Goal: Transaction & Acquisition: Purchase product/service

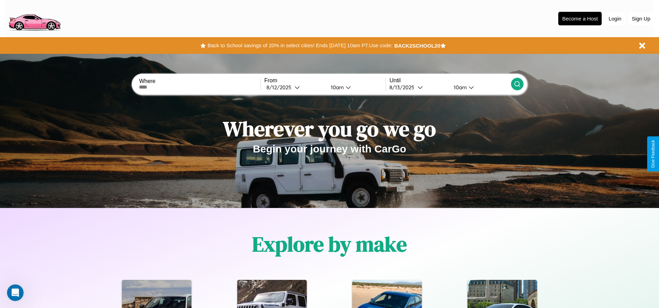
click at [200, 87] on input "text" at bounding box center [199, 87] width 121 height 6
type input "********"
click at [295, 87] on div "8 / 12 / 2025" at bounding box center [280, 87] width 28 height 7
select select "*"
select select "****"
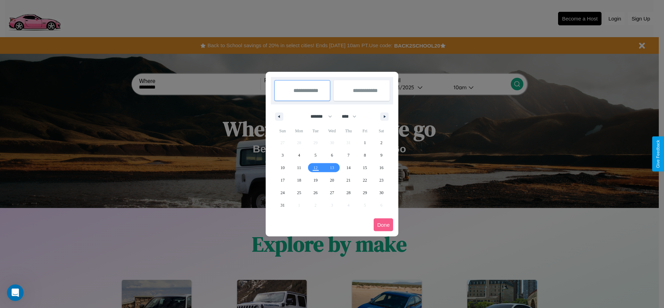
drag, startPoint x: 318, startPoint y: 116, endPoint x: 332, endPoint y: 139, distance: 26.8
click at [318, 116] on select "******* ******** ***** ***** *** **** **** ****** ********* ******* ******** **…" at bounding box center [320, 116] width 30 height 11
select select "*"
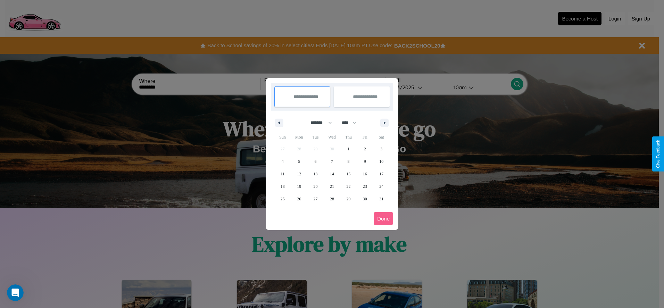
click at [352, 123] on select "**** **** **** **** **** **** **** **** **** **** **** **** **** **** **** ****…" at bounding box center [348, 122] width 21 height 11
select select "****"
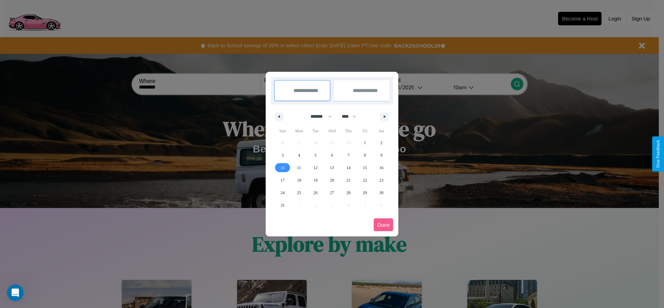
click at [282, 167] on span "10" at bounding box center [283, 168] width 4 height 13
type input "**********"
click at [332, 167] on span "13" at bounding box center [332, 168] width 4 height 13
type input "**********"
click at [384, 225] on button "Done" at bounding box center [383, 225] width 19 height 13
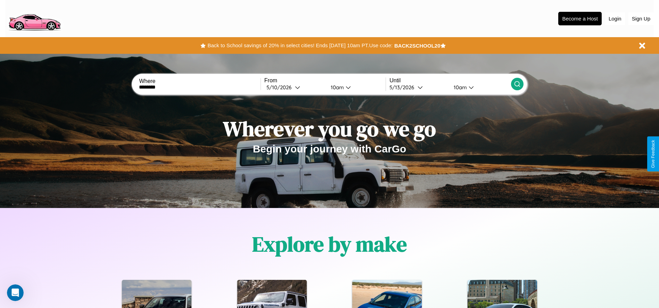
click at [336, 87] on div "10am" at bounding box center [336, 87] width 18 height 7
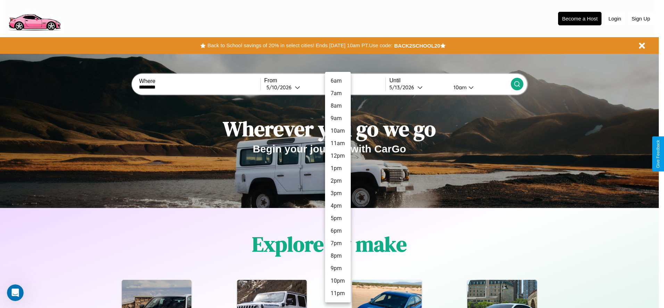
click at [338, 168] on li "1pm" at bounding box center [338, 168] width 26 height 13
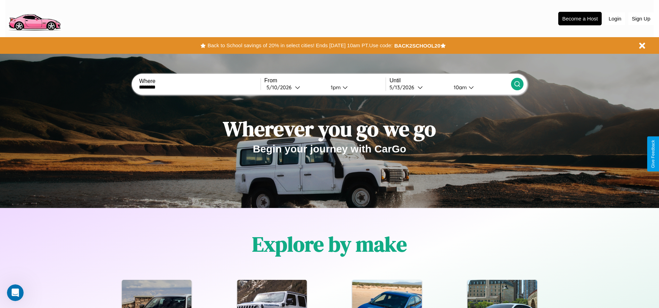
click at [517, 84] on icon at bounding box center [517, 84] width 7 height 7
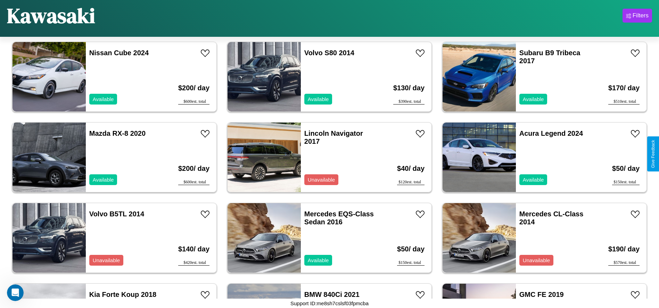
scroll to position [1770, 0]
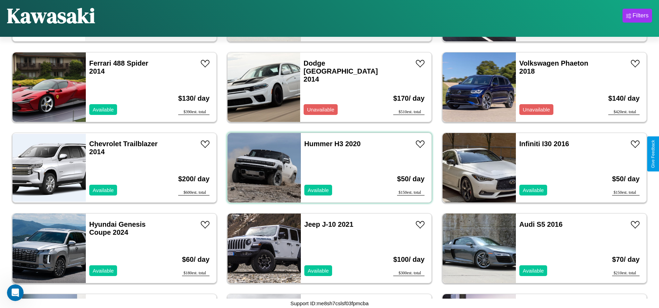
click at [327, 168] on div "Hummer H3 2020 Available" at bounding box center [341, 167] width 80 height 69
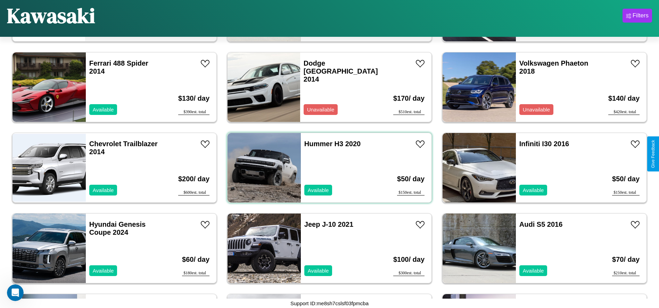
click at [327, 168] on div "Hummer H3 2020 Available" at bounding box center [341, 167] width 80 height 69
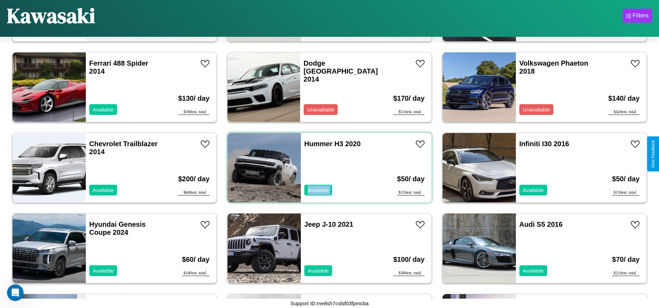
click at [327, 168] on div "Hummer H3 2020 Available" at bounding box center [341, 167] width 80 height 69
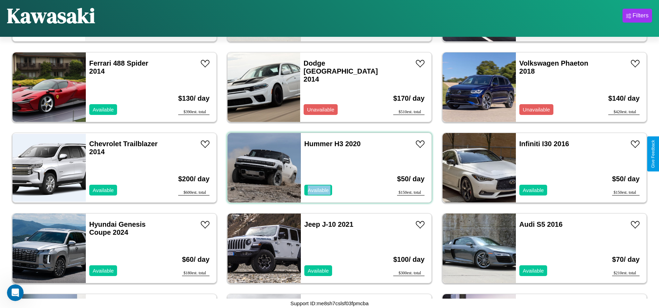
click at [327, 168] on div "Hummer H3 2020 Available" at bounding box center [341, 167] width 80 height 69
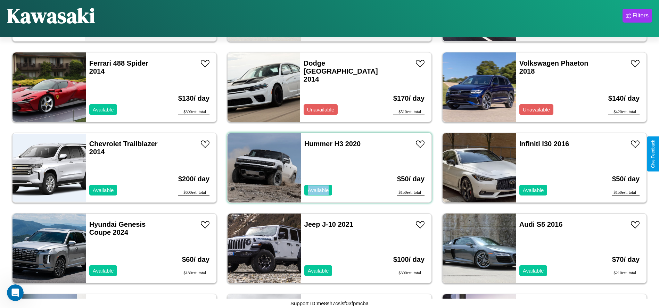
click at [327, 168] on div "Hummer H3 2020 Available" at bounding box center [341, 167] width 80 height 69
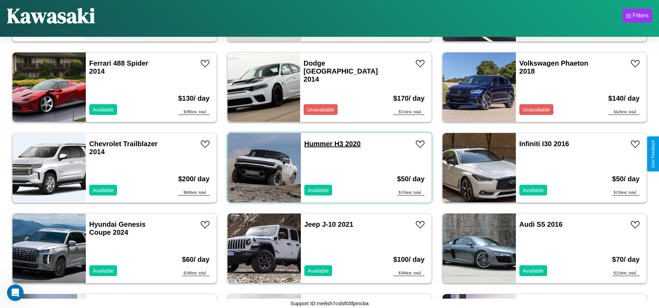
click at [316, 144] on link "Hummer H3 2020" at bounding box center [332, 144] width 56 height 8
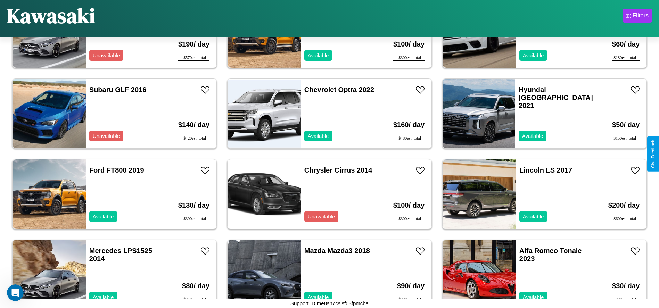
scroll to position [2415, 0]
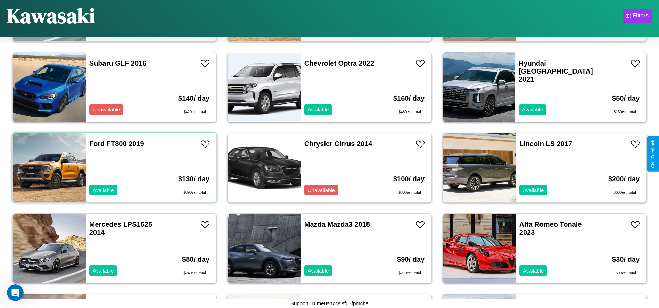
click at [96, 144] on link "Ford FT800 2019" at bounding box center [116, 144] width 55 height 8
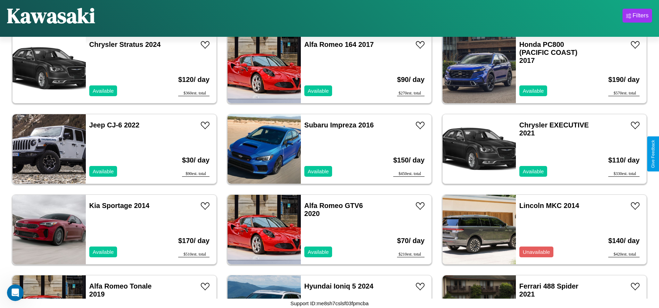
scroll to position [2979, 0]
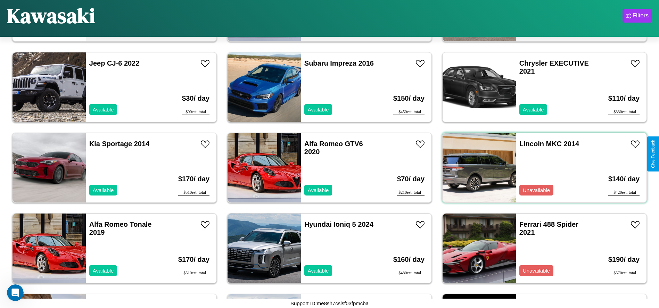
click at [540, 168] on div "Lincoln MKC 2014 Unavailable" at bounding box center [556, 167] width 80 height 69
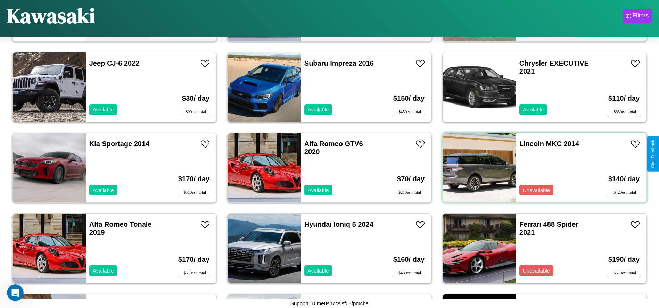
click at [540, 168] on div "Lincoln MKC 2014 Unavailable" at bounding box center [556, 167] width 80 height 69
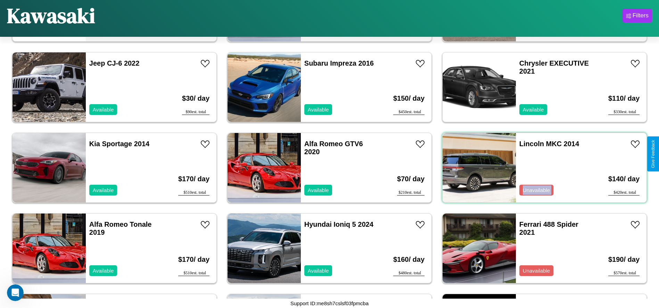
click at [540, 168] on div "Lincoln MKC 2014 Unavailable" at bounding box center [556, 167] width 80 height 69
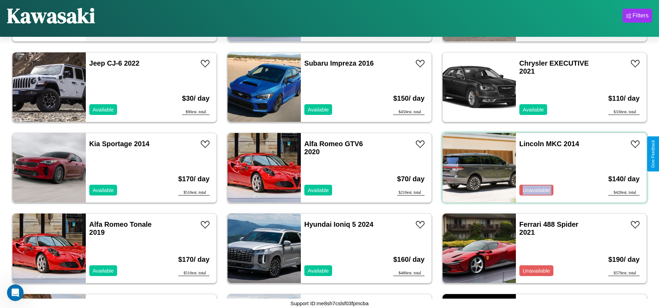
click at [540, 168] on div "Lincoln MKC 2014 Unavailable" at bounding box center [556, 167] width 80 height 69
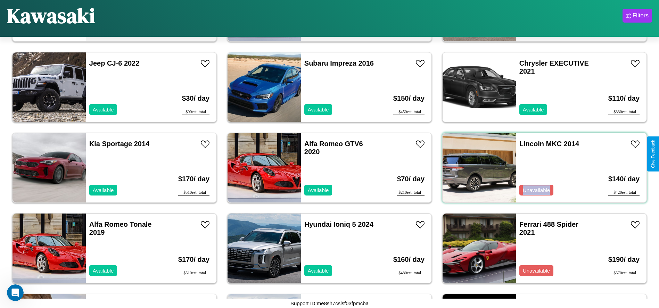
click at [540, 168] on div "Lincoln MKC 2014 Unavailable" at bounding box center [556, 167] width 80 height 69
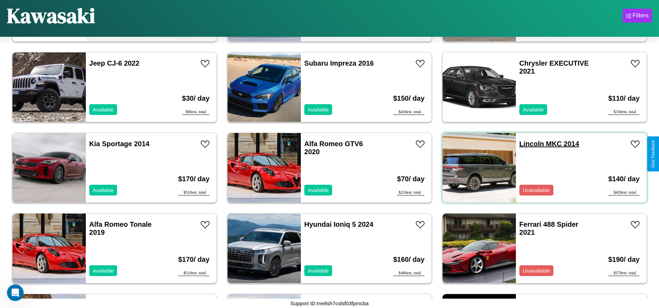
click at [527, 144] on link "Lincoln MKC 2014" at bounding box center [549, 144] width 60 height 8
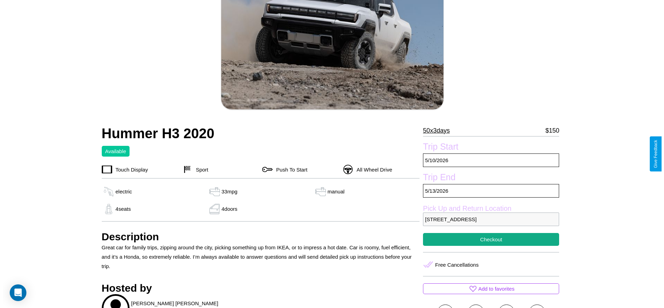
scroll to position [100, 0]
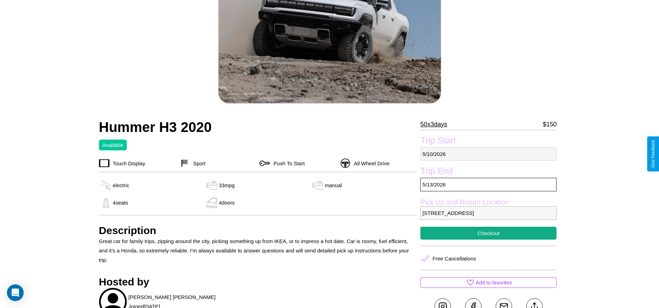
click at [488, 154] on p "[DATE]" at bounding box center [488, 154] width 136 height 14
select select "*"
select select "****"
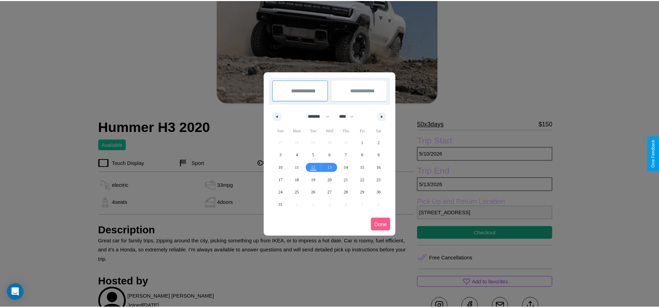
scroll to position [0, 0]
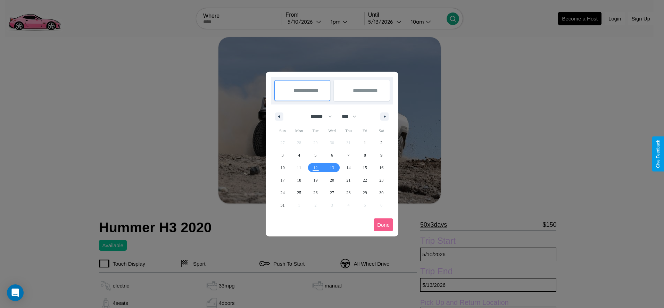
click at [305, 22] on div at bounding box center [332, 154] width 664 height 308
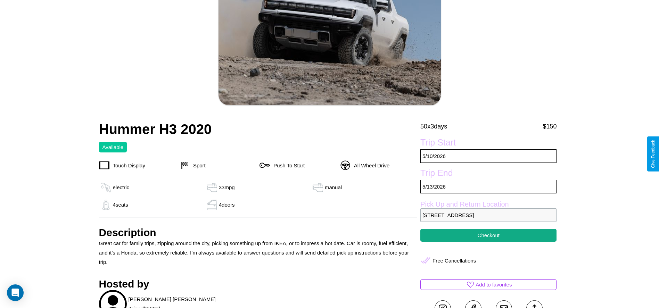
scroll to position [180, 0]
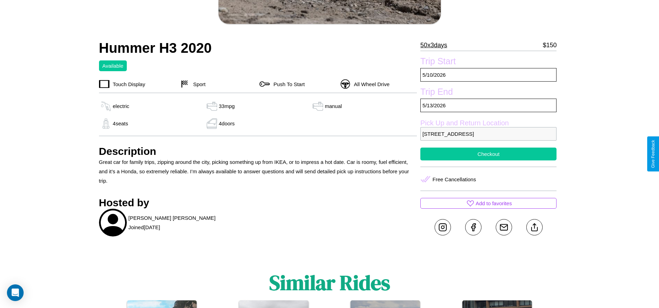
click at [488, 154] on button "Checkout" at bounding box center [488, 154] width 136 height 13
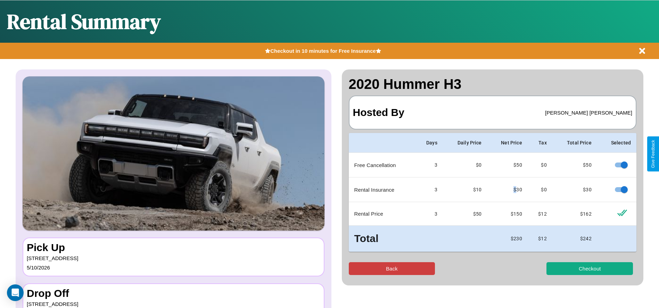
click at [392, 269] on button "Back" at bounding box center [392, 268] width 87 height 13
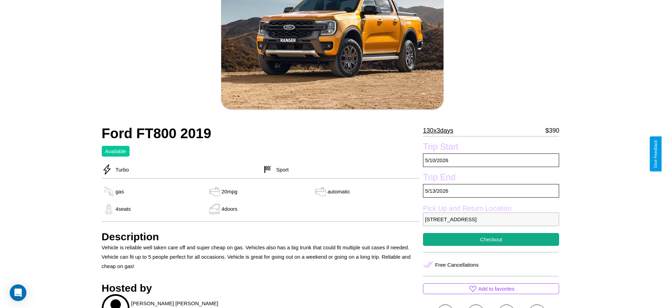
scroll to position [100, 0]
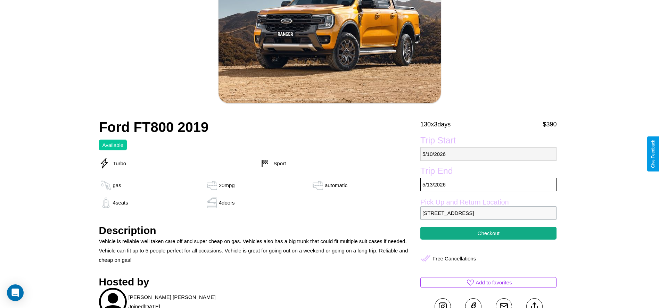
click at [488, 154] on p "[DATE]" at bounding box center [488, 154] width 136 height 14
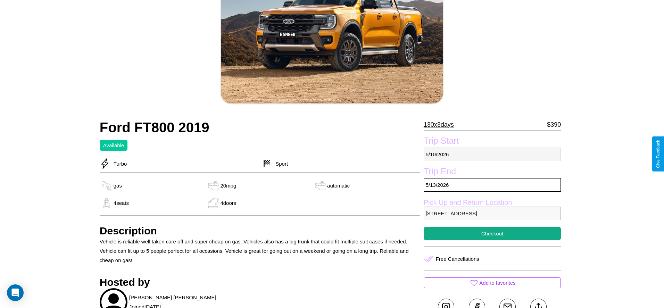
select select "*"
select select "****"
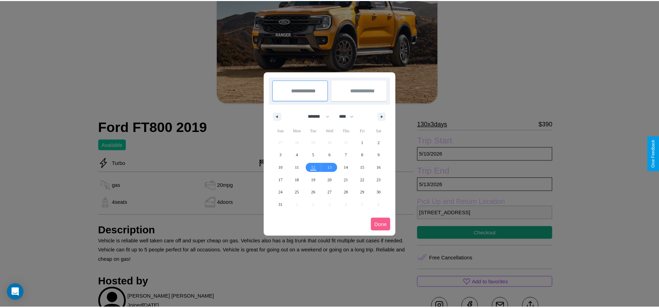
scroll to position [0, 0]
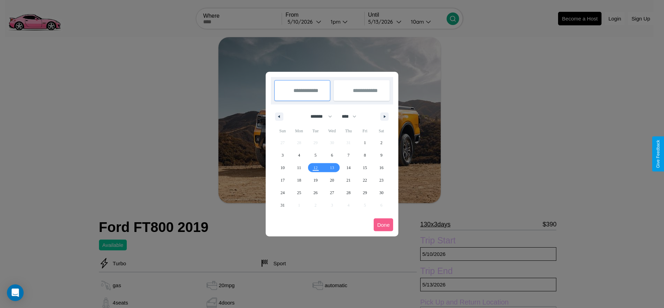
click at [305, 22] on div at bounding box center [332, 154] width 664 height 308
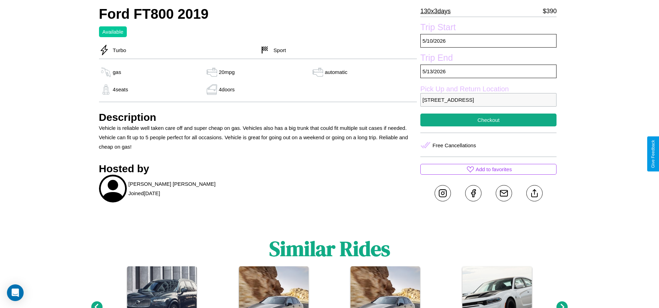
scroll to position [229, 0]
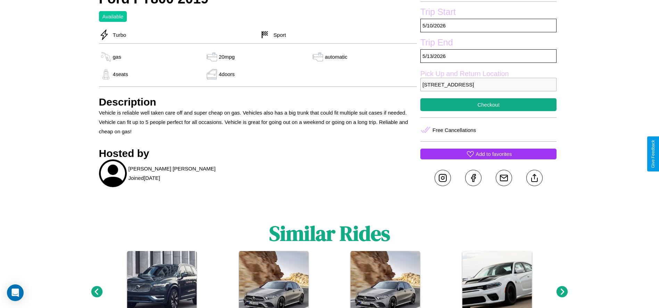
click at [488, 154] on p "Add to favorites" at bounding box center [494, 153] width 36 height 9
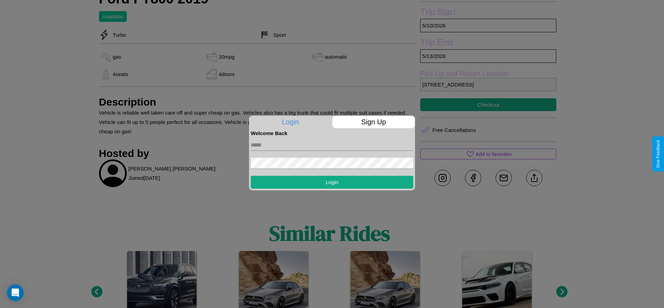
click at [373, 122] on p "Sign Up" at bounding box center [373, 122] width 83 height 13
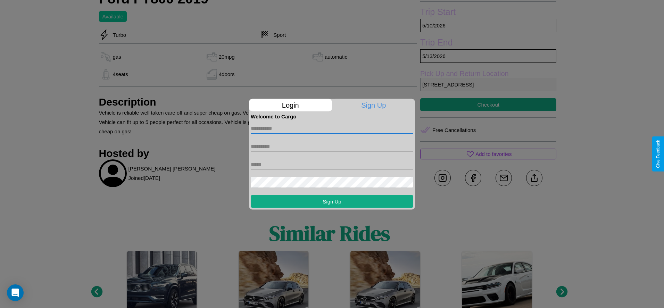
click at [332, 128] on input "text" at bounding box center [332, 128] width 163 height 11
type input "********"
click at [332, 146] on input "text" at bounding box center [332, 146] width 163 height 11
type input "******"
click at [332, 164] on input "text" at bounding box center [332, 164] width 163 height 11
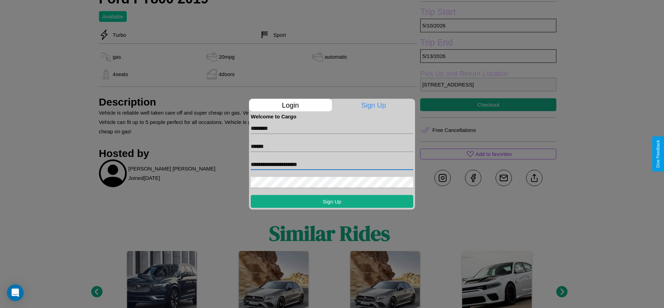
type input "**********"
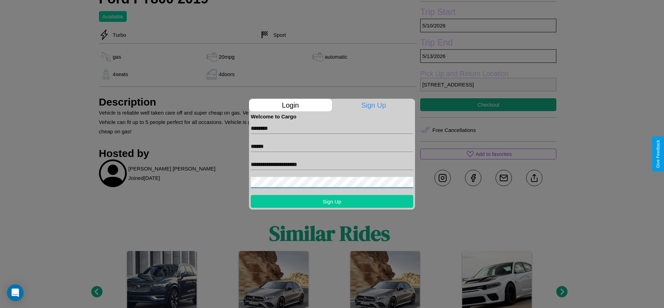
click at [332, 201] on button "Sign Up" at bounding box center [332, 201] width 163 height 13
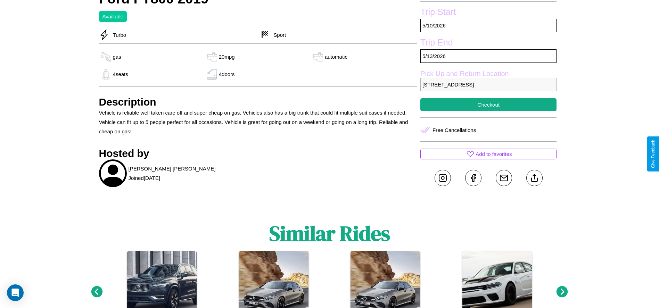
scroll to position [179, 0]
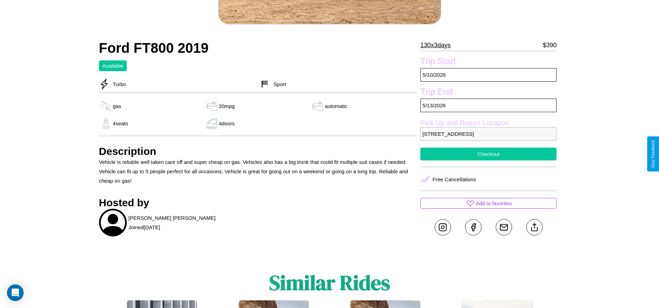
click at [488, 154] on button "Checkout" at bounding box center [488, 154] width 136 height 13
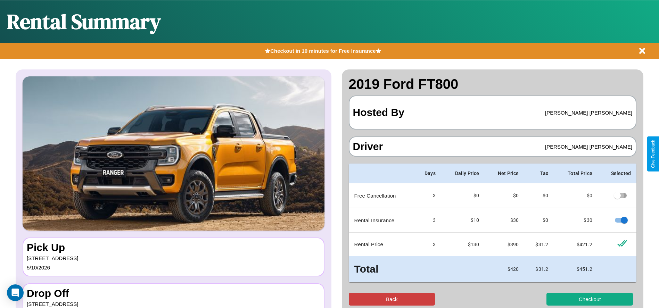
click at [392, 299] on button "Back" at bounding box center [392, 299] width 87 height 13
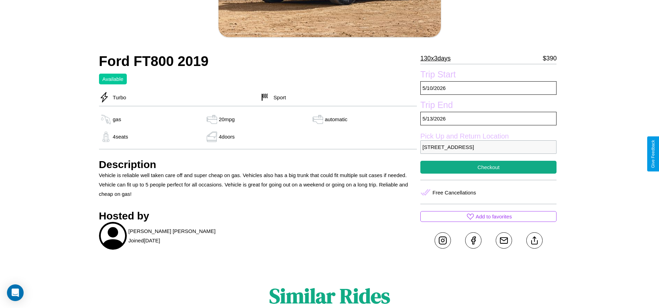
scroll to position [253, 0]
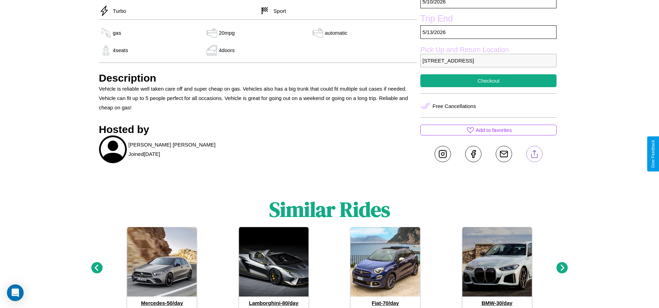
click at [534, 154] on line at bounding box center [534, 152] width 0 height 5
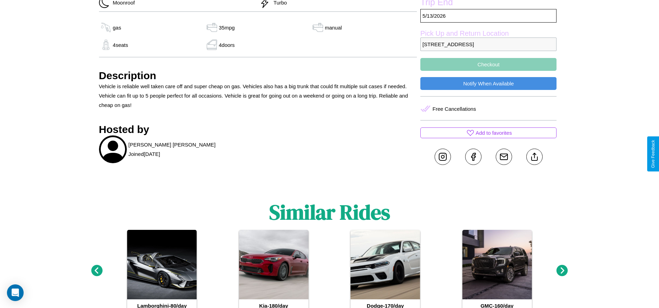
scroll to position [314, 0]
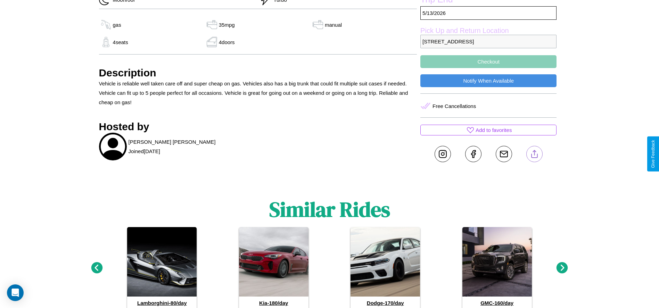
click at [534, 154] on line at bounding box center [534, 152] width 0 height 5
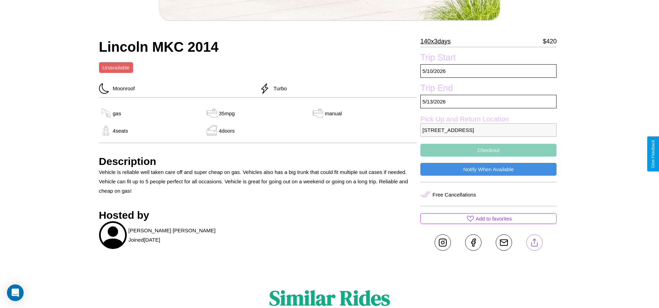
scroll to position [222, 0]
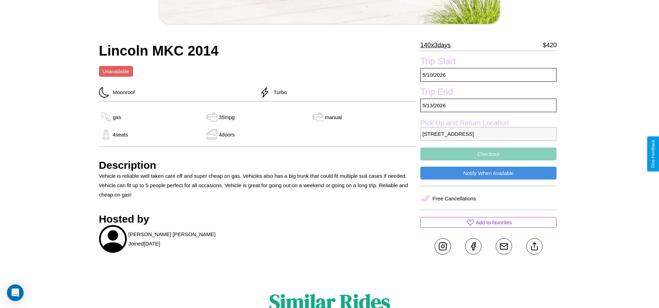
click at [488, 154] on button "Checkout" at bounding box center [488, 154] width 136 height 13
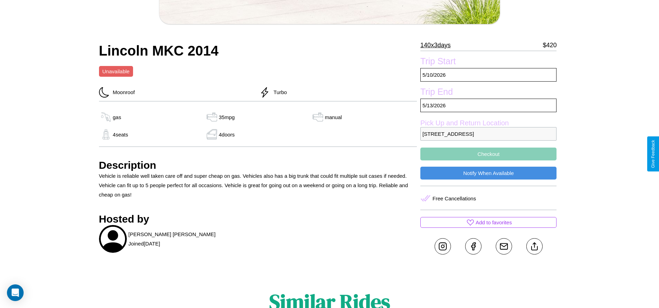
click at [488, 154] on button "Checkout" at bounding box center [488, 154] width 136 height 13
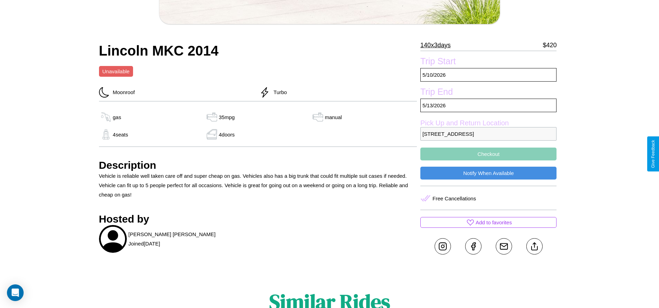
click at [488, 154] on button "Checkout" at bounding box center [488, 154] width 136 height 13
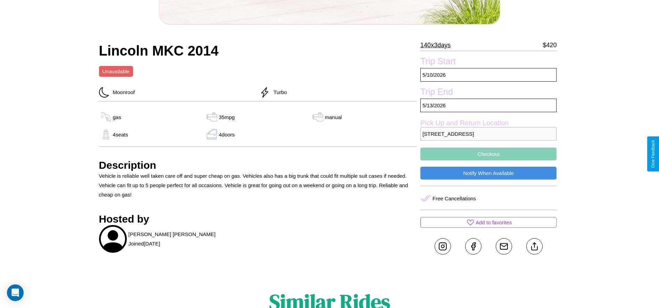
click at [488, 154] on button "Checkout" at bounding box center [488, 154] width 136 height 13
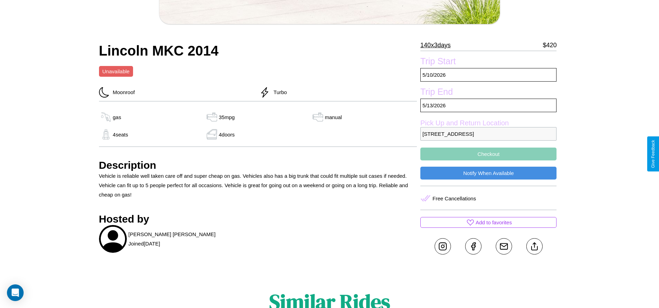
click at [488, 154] on button "Checkout" at bounding box center [488, 154] width 136 height 13
